Goal: Communication & Community: Connect with others

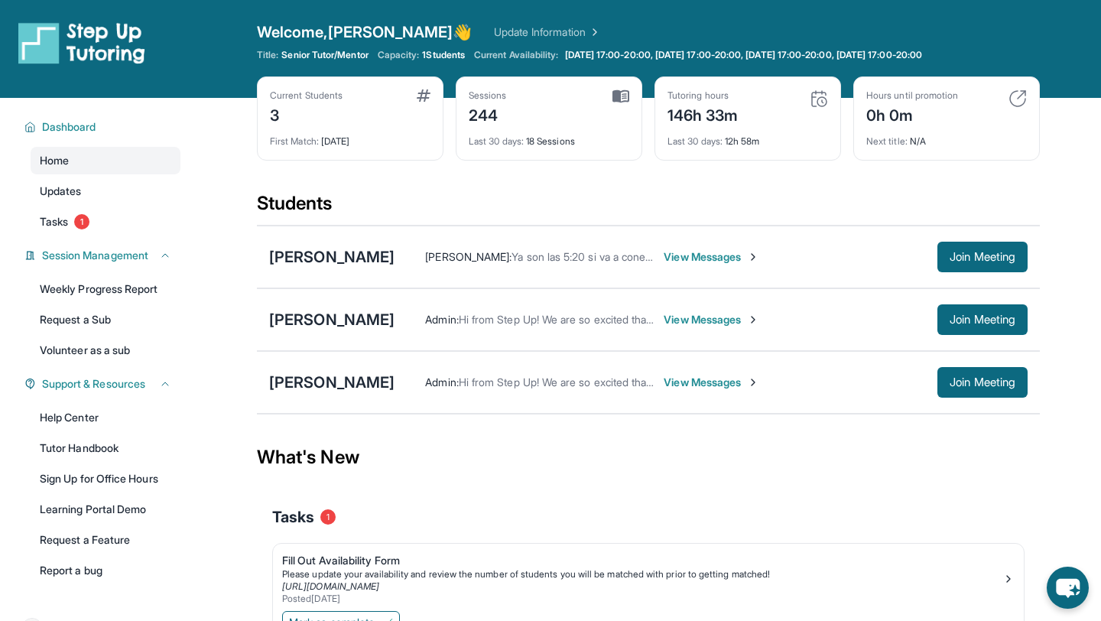
click at [660, 246] on div "Norma Vasquez : Ya son las 5:20 si va a conectar ya me voy a ir View Messages J…" at bounding box center [711, 257] width 633 height 31
click at [664, 261] on span "View Messages" at bounding box center [712, 256] width 96 height 15
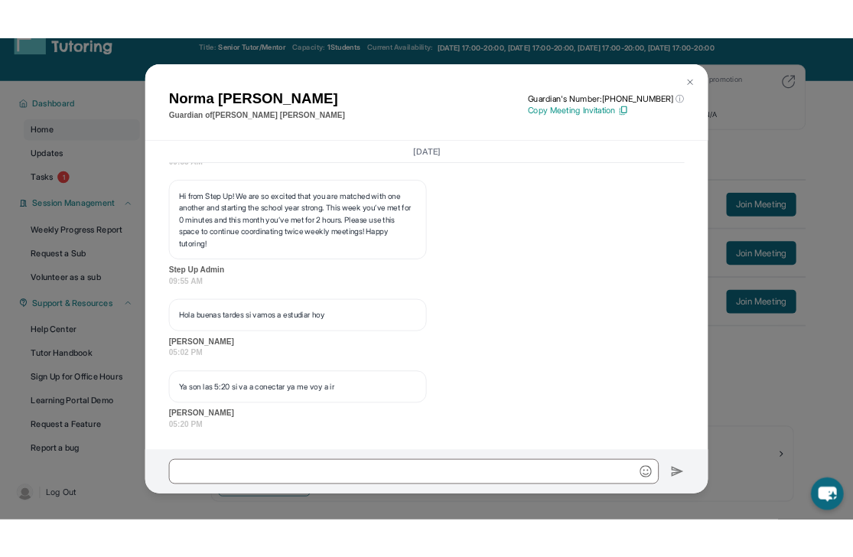
scroll to position [48, 0]
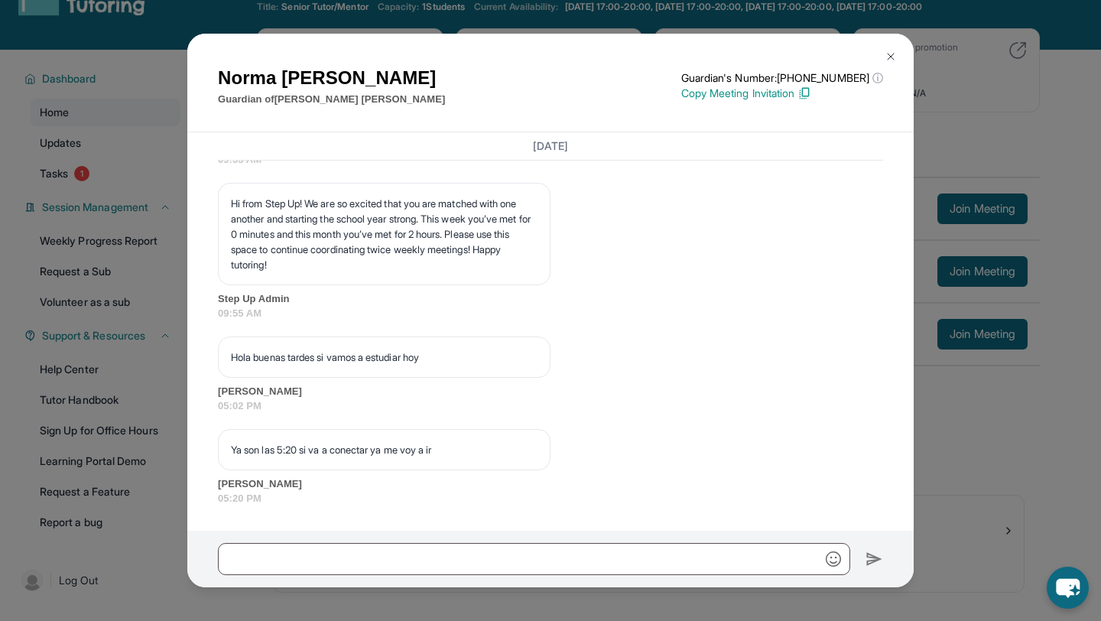
click at [886, 50] on img at bounding box center [891, 56] width 12 height 12
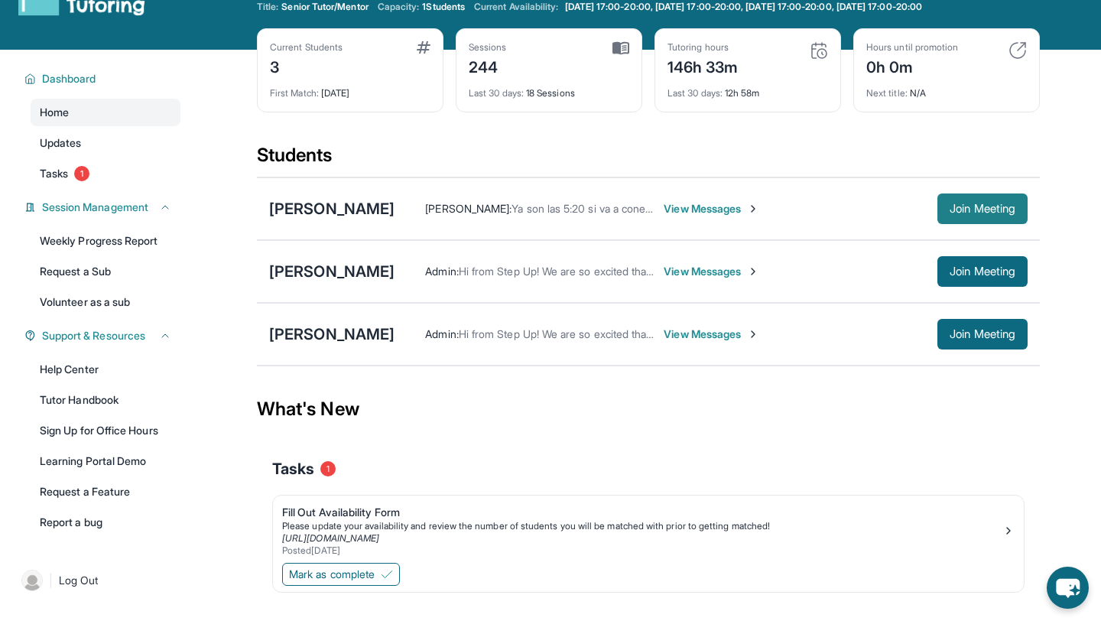
click at [950, 204] on span "Join Meeting" at bounding box center [983, 208] width 66 height 9
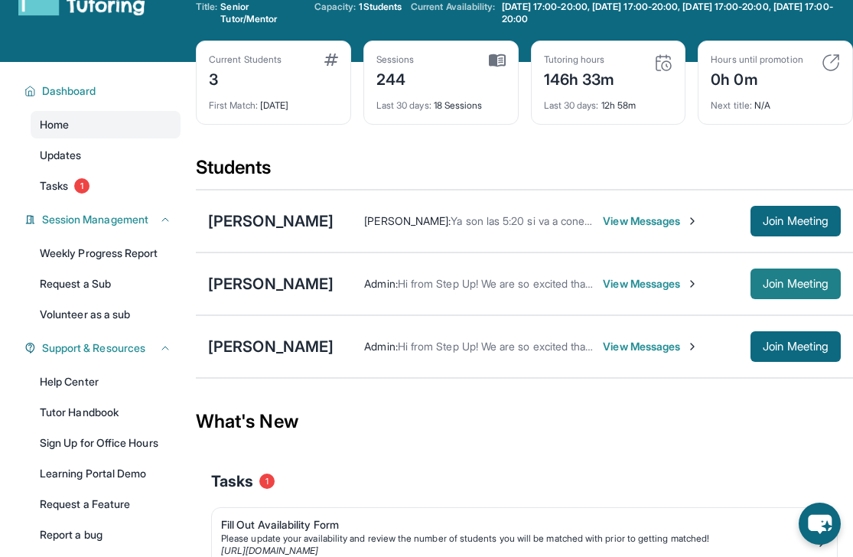
click at [779, 281] on span "Join Meeting" at bounding box center [795, 283] width 66 height 9
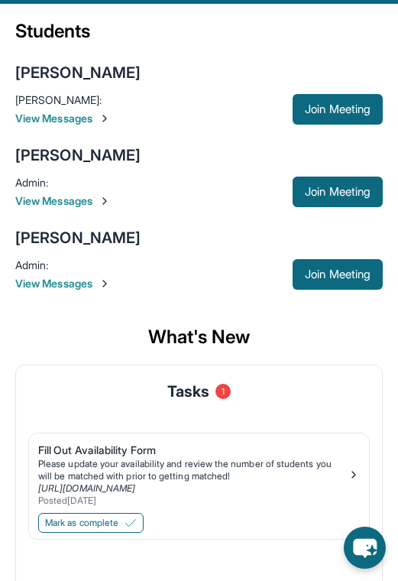
scroll to position [219, 0]
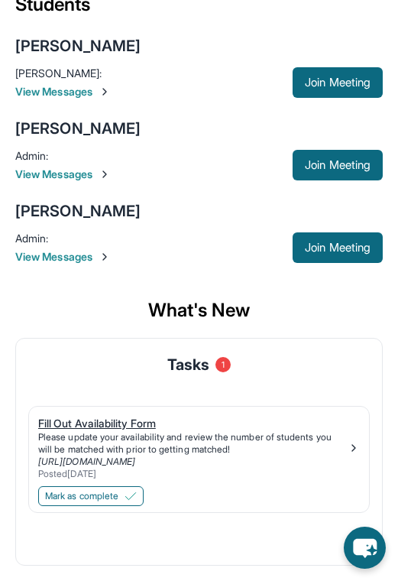
click at [80, 431] on div "Fill Out Availability Form Please update your availability and review the numbe…" at bounding box center [193, 448] width 310 height 64
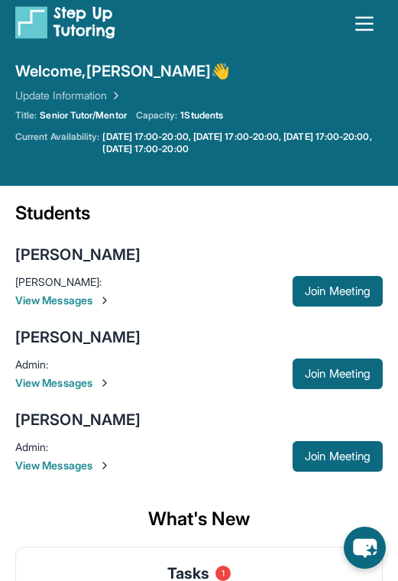
scroll to position [0, 0]
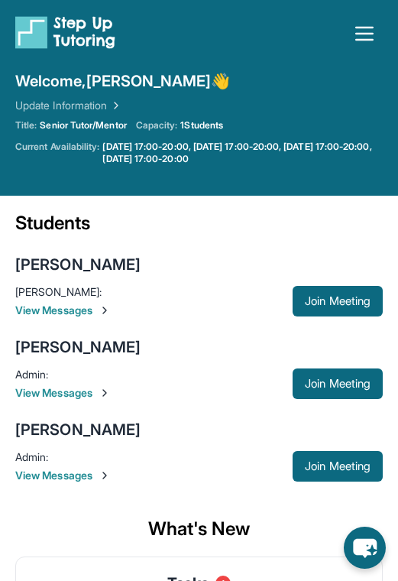
click at [365, 44] on icon "button" at bounding box center [365, 33] width 24 height 24
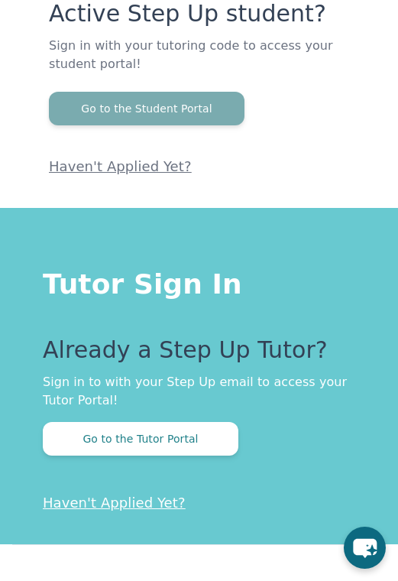
scroll to position [245, 0]
